Goal: Transaction & Acquisition: Purchase product/service

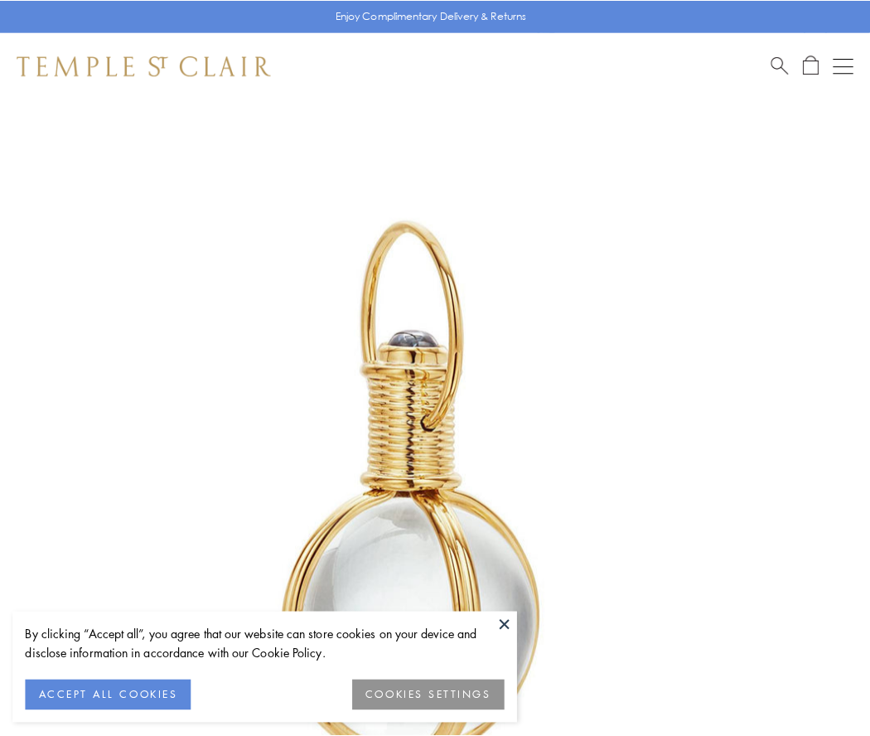
scroll to position [433, 0]
